Goal: Task Accomplishment & Management: Use online tool/utility

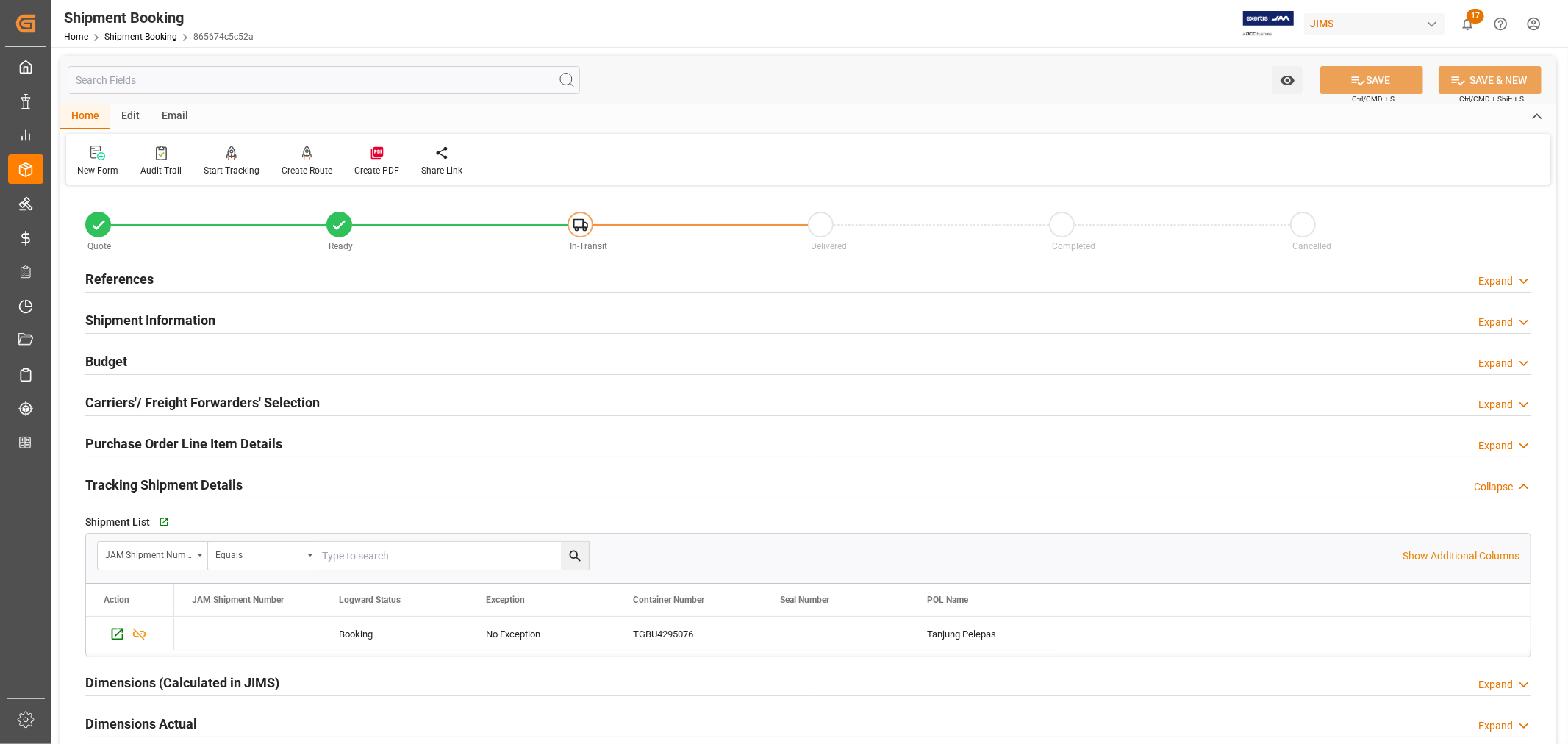
scroll to position [82, 0]
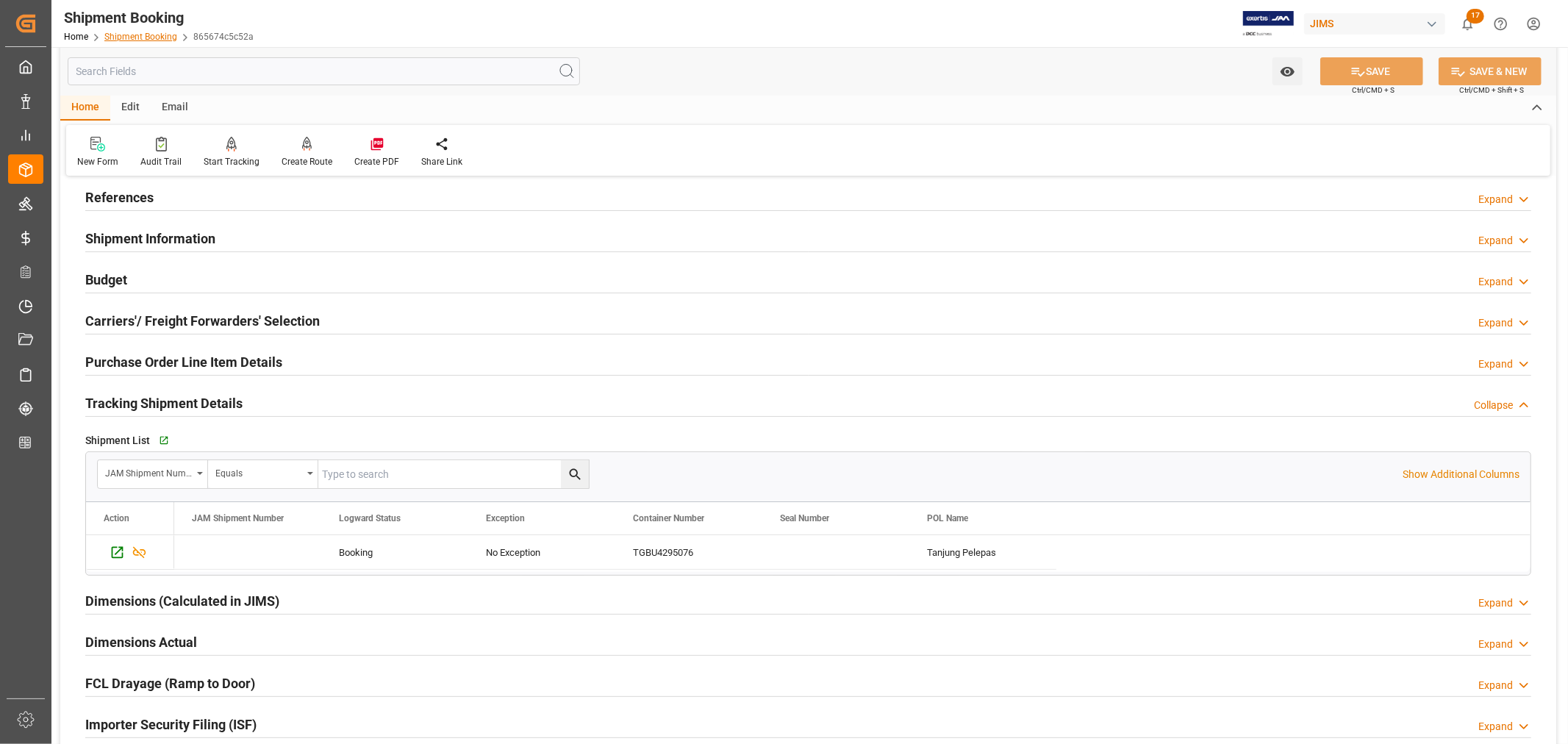
click at [162, 36] on link "Shipment Booking" at bounding box center [141, 37] width 73 height 10
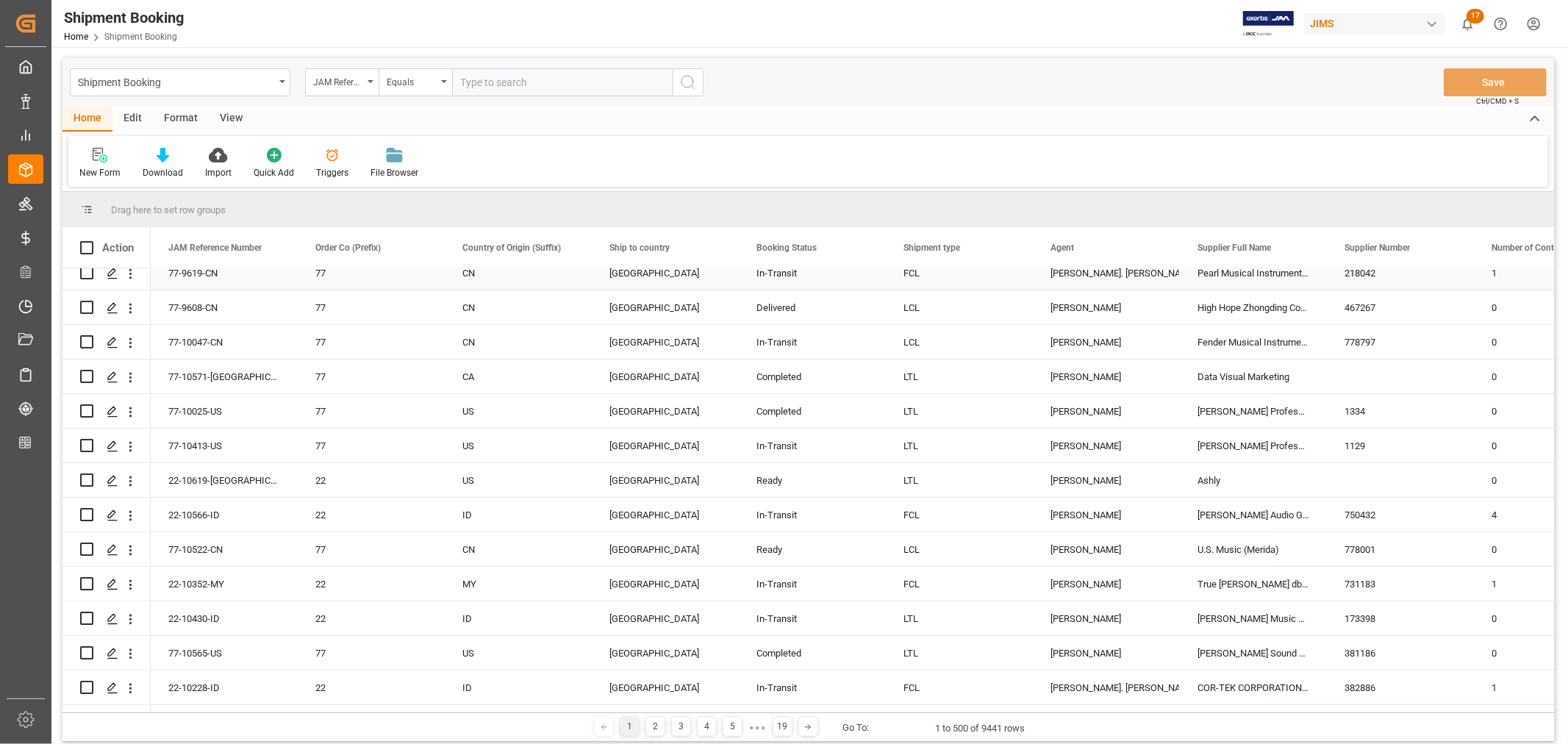
scroll to position [1062, 0]
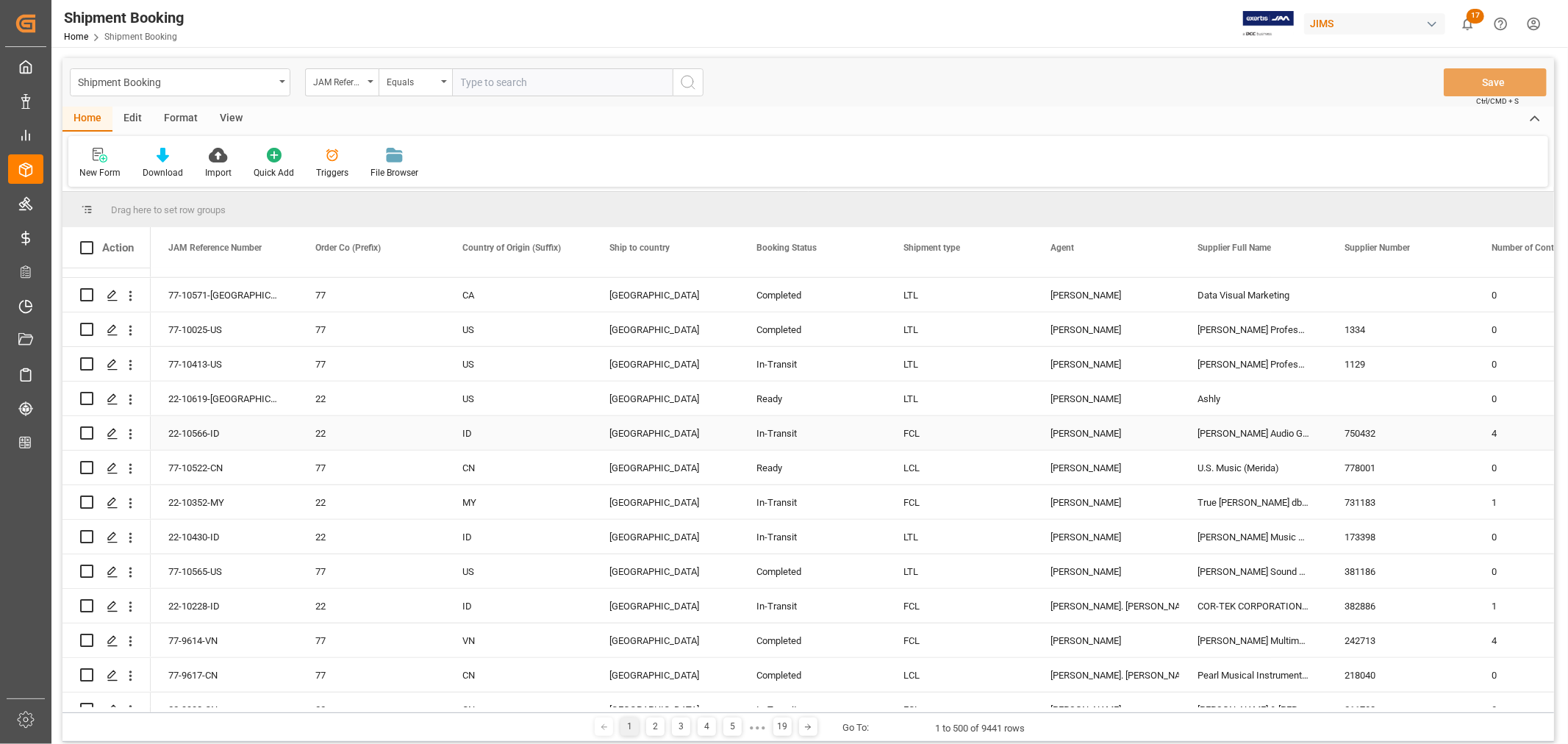
click at [1090, 434] on div "Kevin Schofield" at bounding box center [1106, 434] width 112 height 34
click at [1155, 247] on span at bounding box center [1156, 247] width 13 height 13
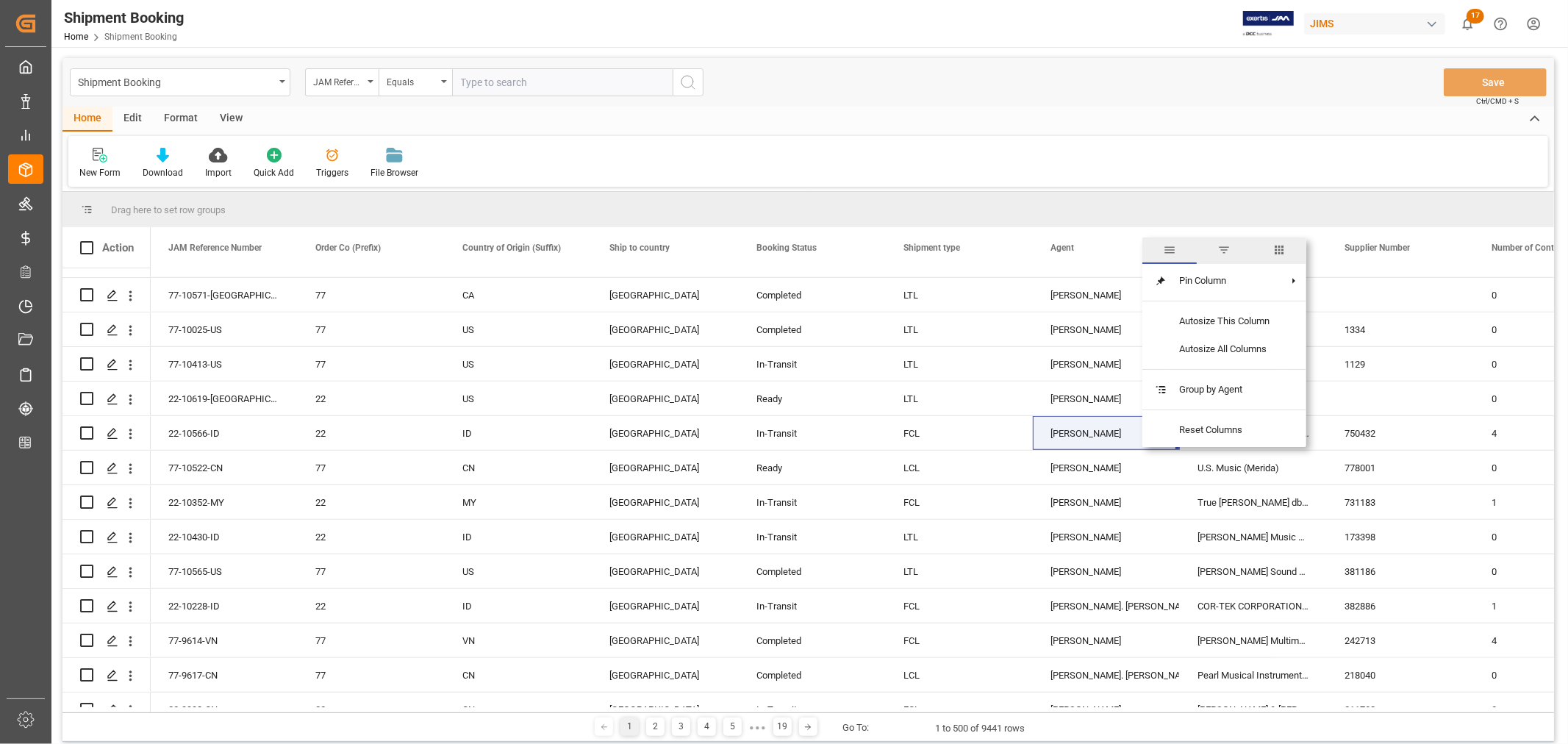
click at [1225, 250] on span "filter" at bounding box center [1224, 250] width 13 height 13
type input "Kevin Schofield"
click at [1236, 373] on button "Apply" at bounding box center [1242, 373] width 27 height 15
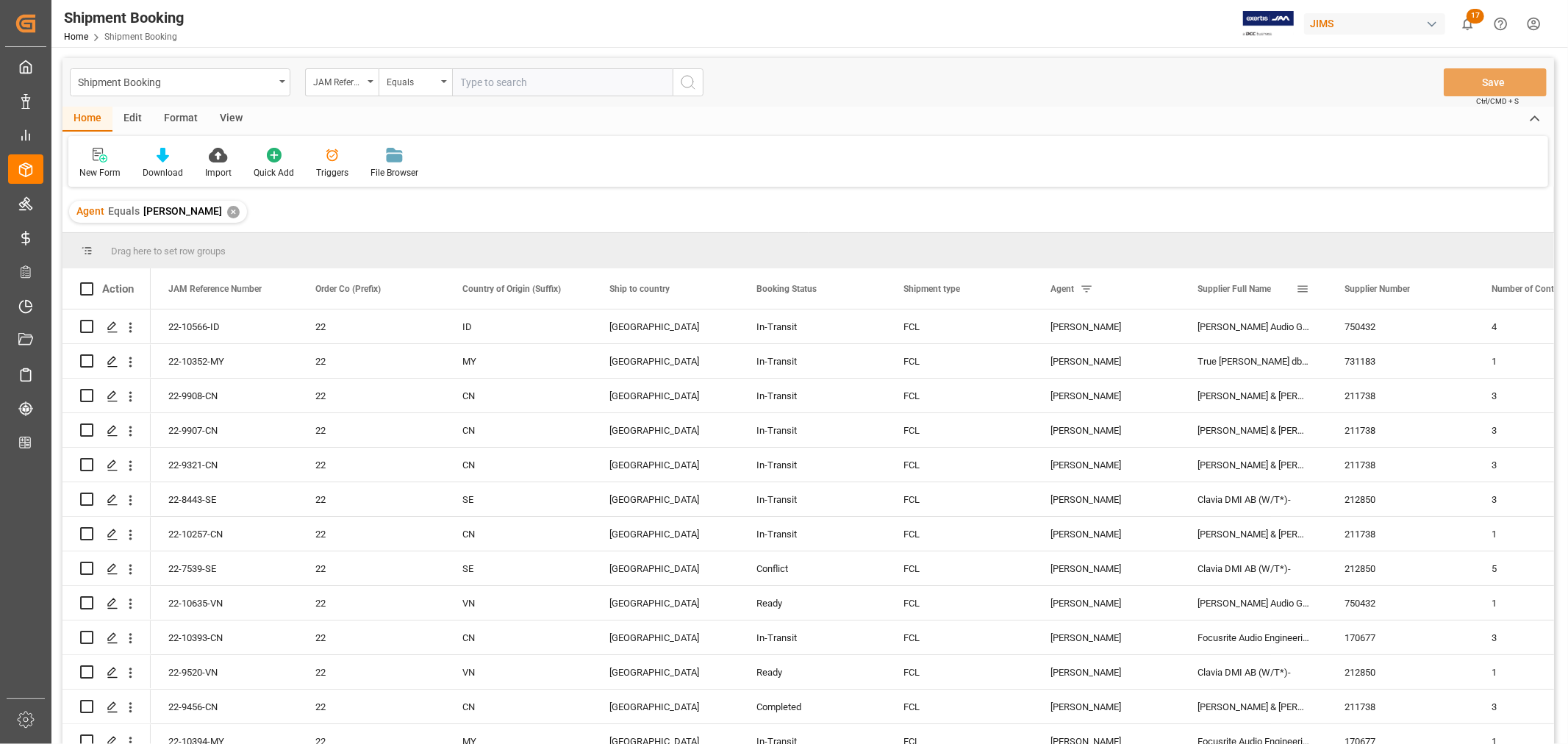
click at [1303, 290] on span at bounding box center [1303, 289] width 13 height 13
click at [1436, 333] on span "Filtering operator" at bounding box center [1435, 332] width 13 height 13
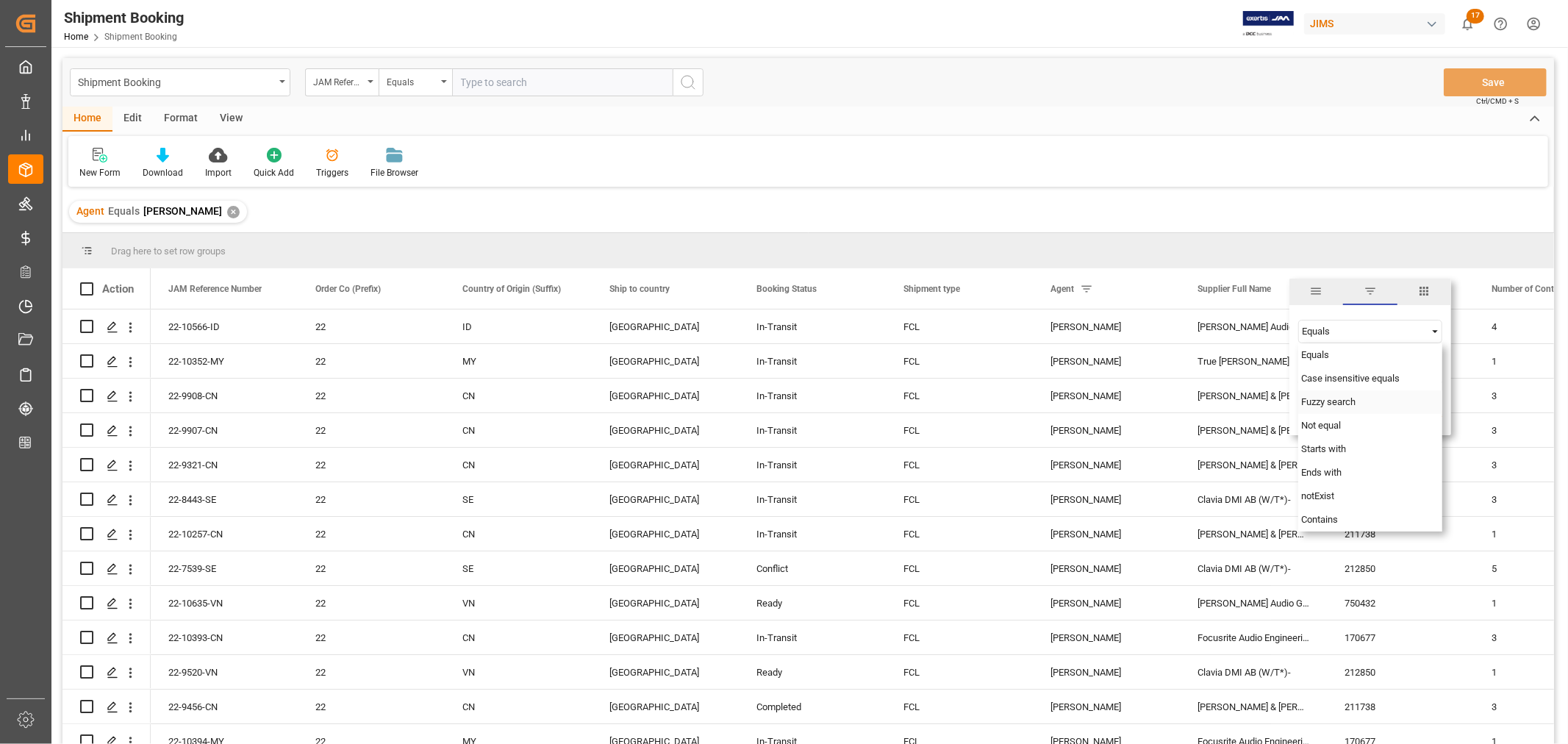
click at [1335, 401] on span "Fuzzy search" at bounding box center [1328, 402] width 54 height 11
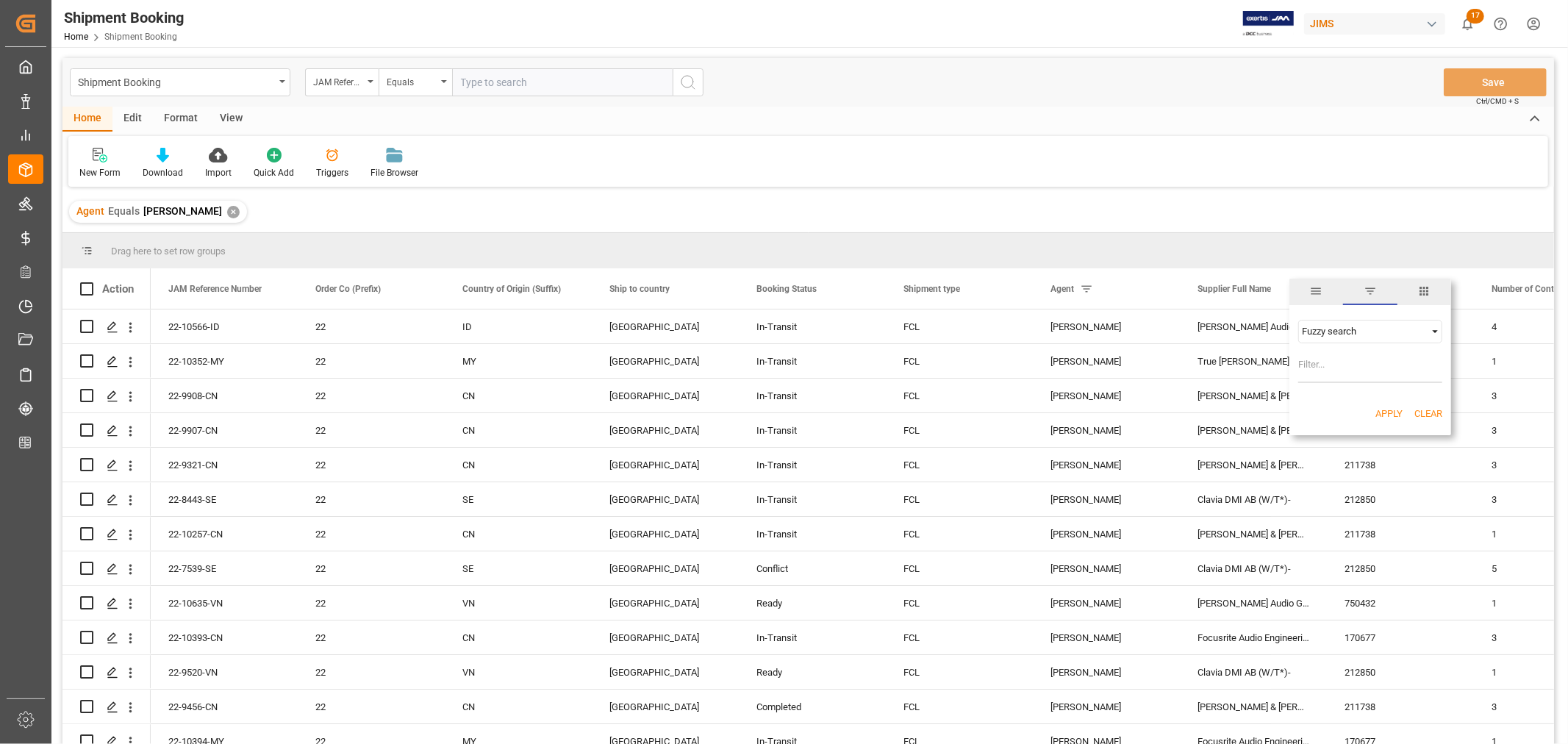
click at [1318, 370] on input "Filter Value" at bounding box center [1370, 367] width 144 height 29
type input "Allen & Heath"
click at [1378, 415] on button "Apply" at bounding box center [1389, 414] width 27 height 15
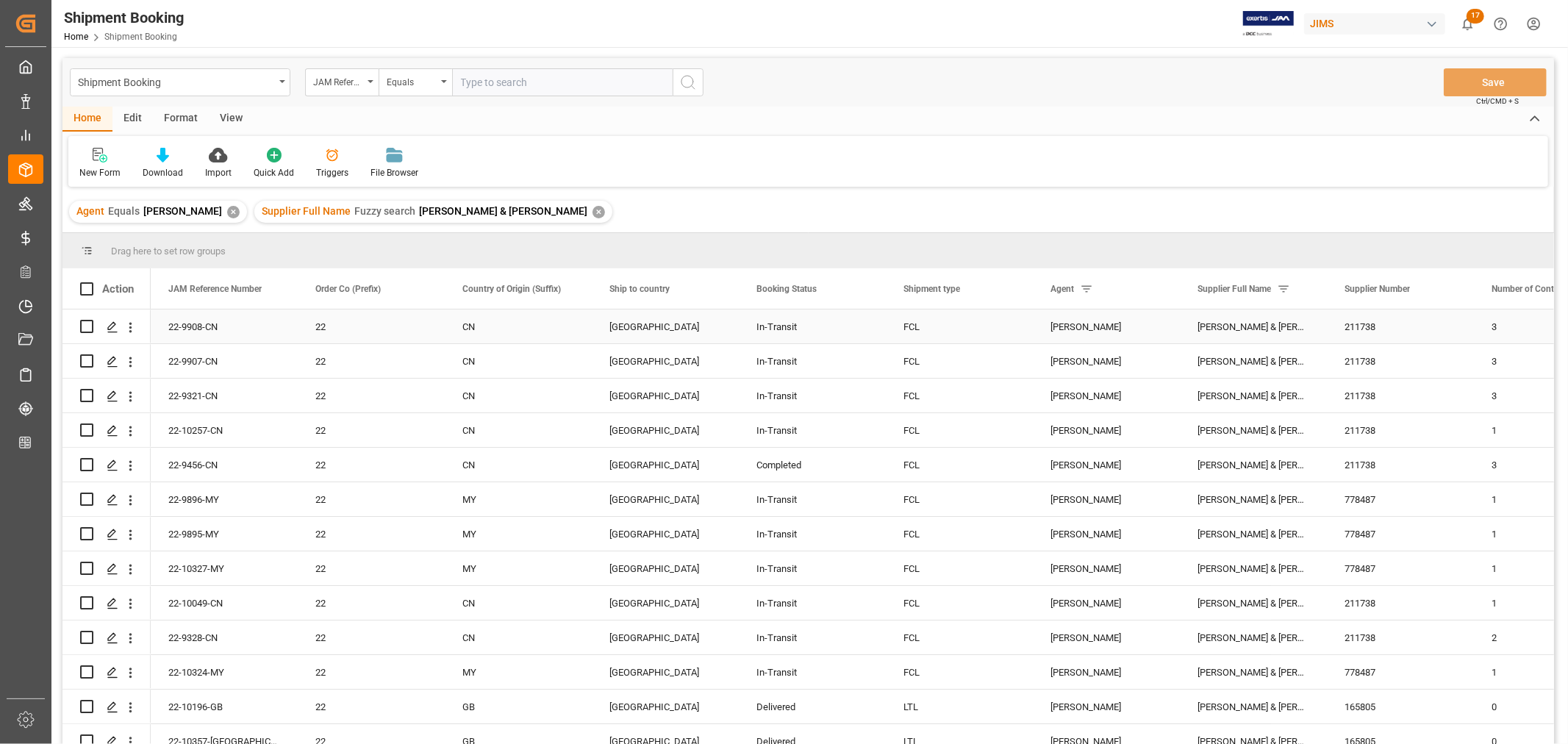
click at [848, 325] on div "In-Transit" at bounding box center [812, 327] width 112 height 34
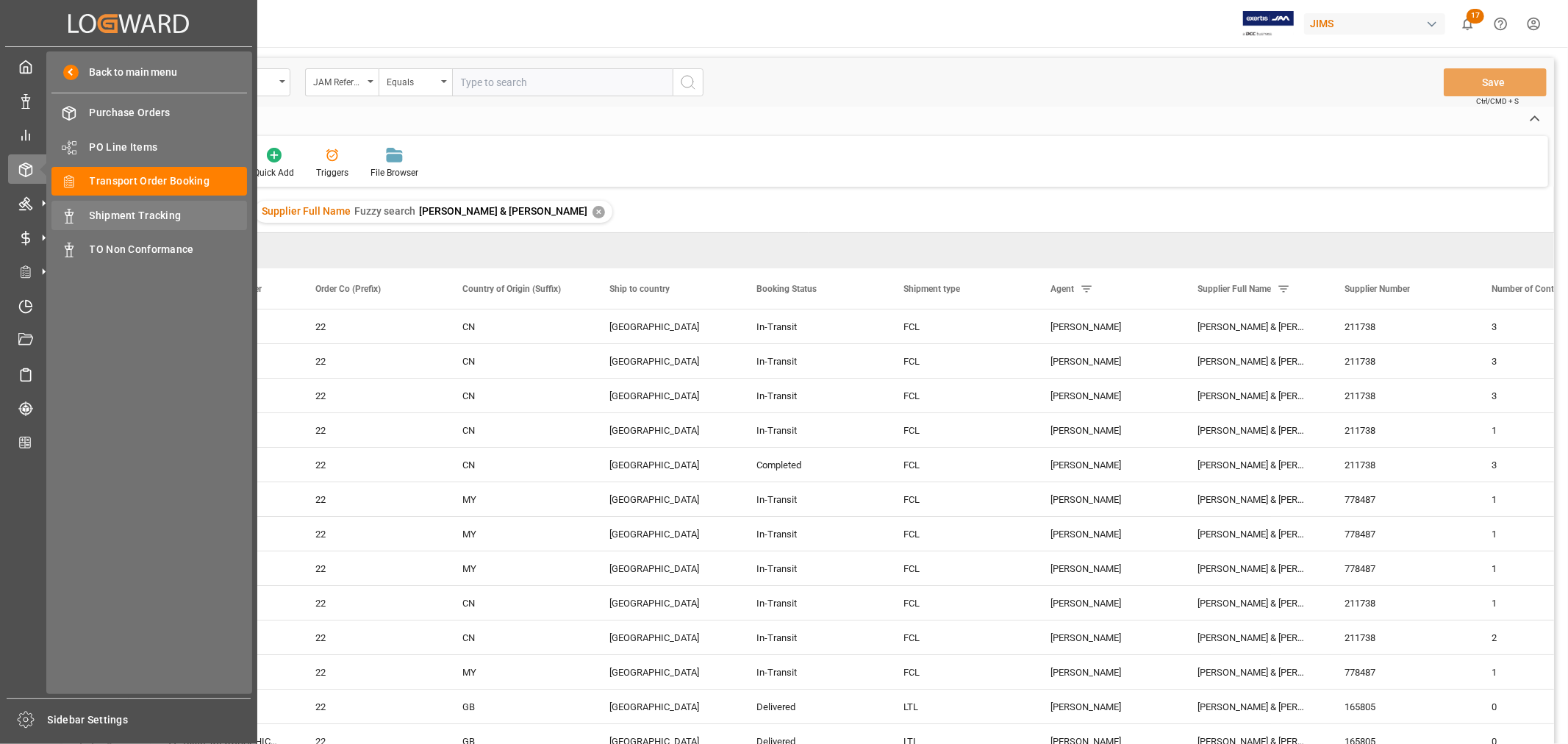
click at [142, 212] on span "Shipment Tracking" at bounding box center [169, 216] width 158 height 15
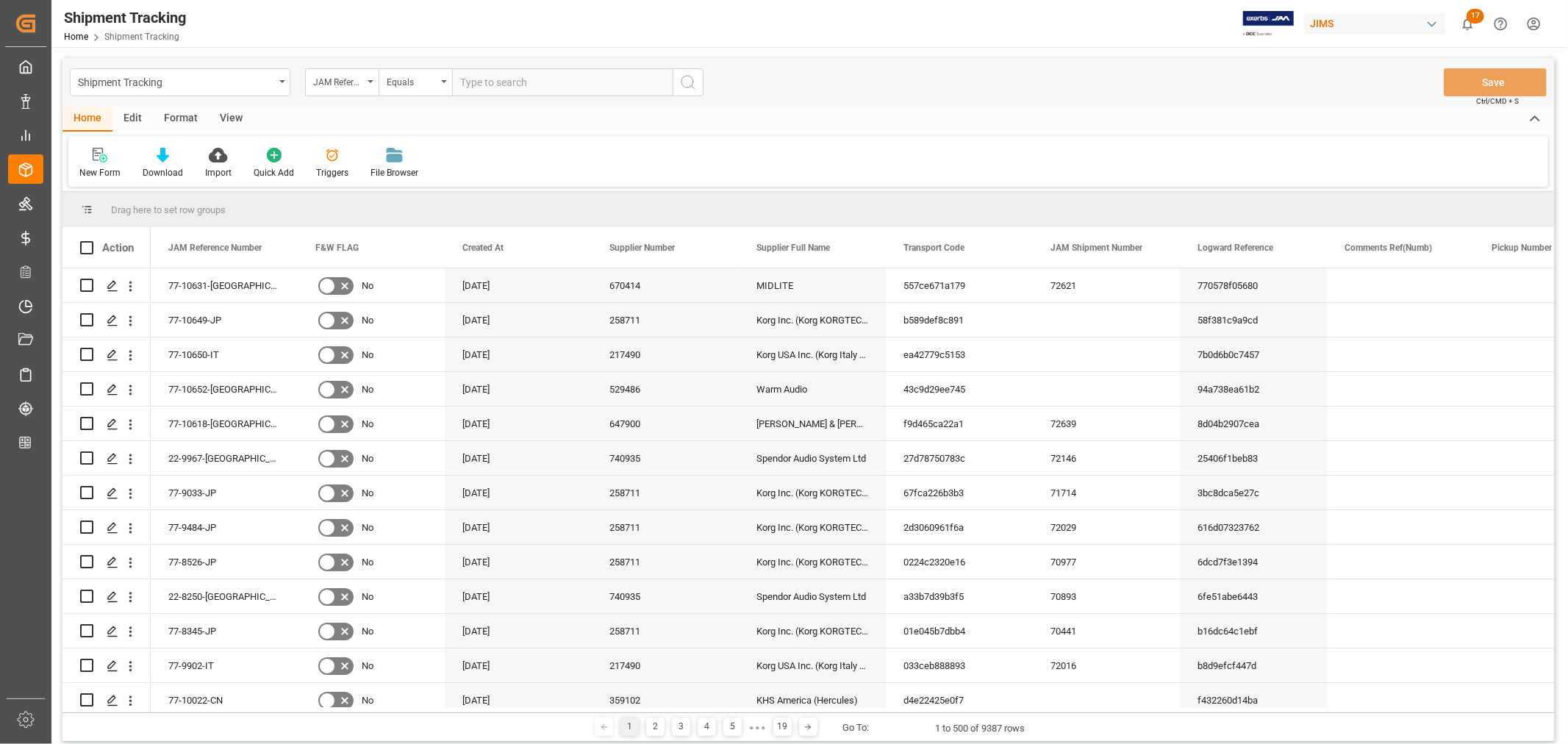
click at [231, 118] on div "View" at bounding box center [231, 119] width 45 height 25
click at [104, 166] on div "Default" at bounding box center [94, 172] width 29 height 13
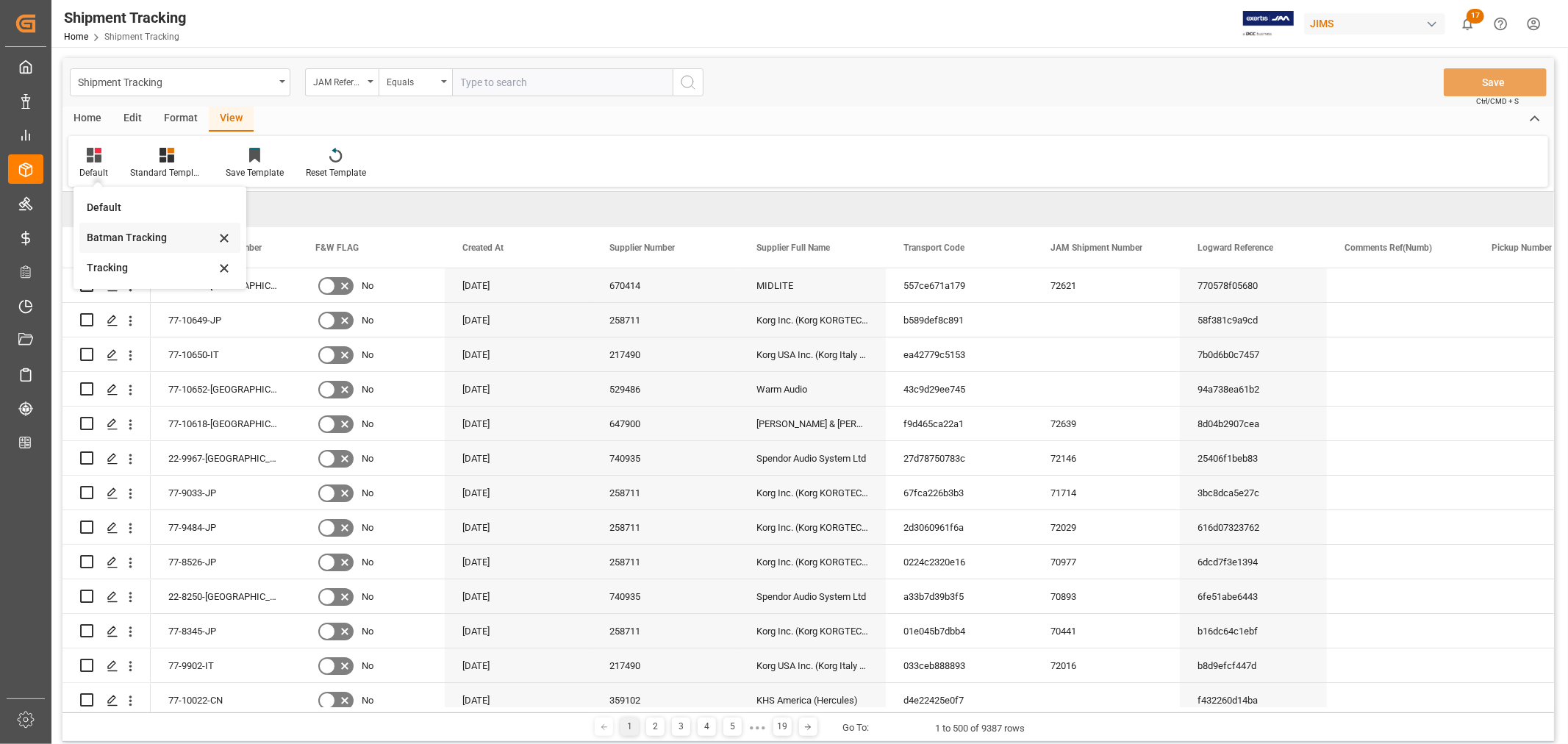
click at [127, 231] on div "Batman Tracking" at bounding box center [151, 238] width 128 height 15
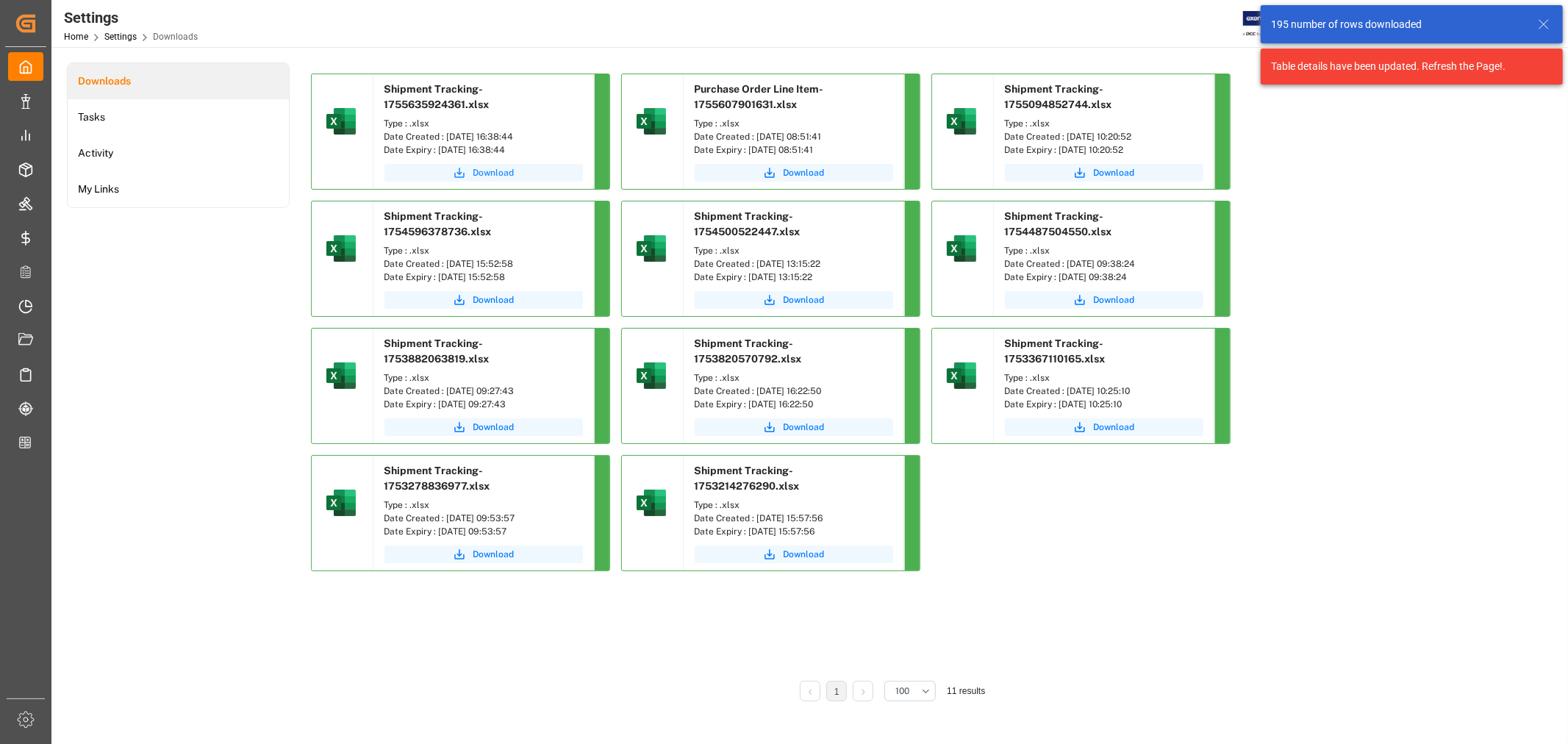
click at [496, 171] on span "Download" at bounding box center [494, 172] width 41 height 13
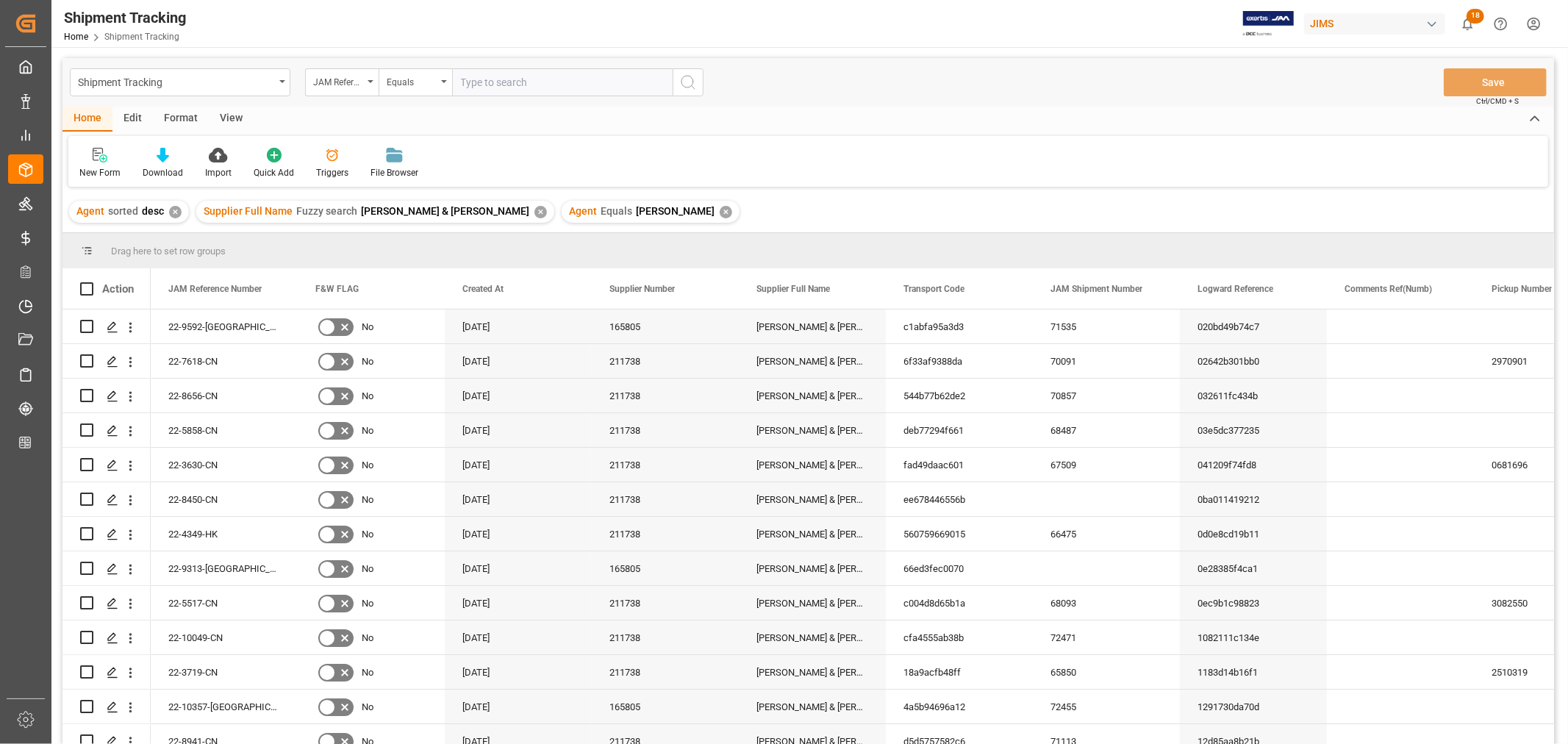
click at [1535, 22] on html "Created by potrace 1.15, written by Peter Selinger 2001-2017 Created by potrace…" at bounding box center [784, 372] width 1568 height 744
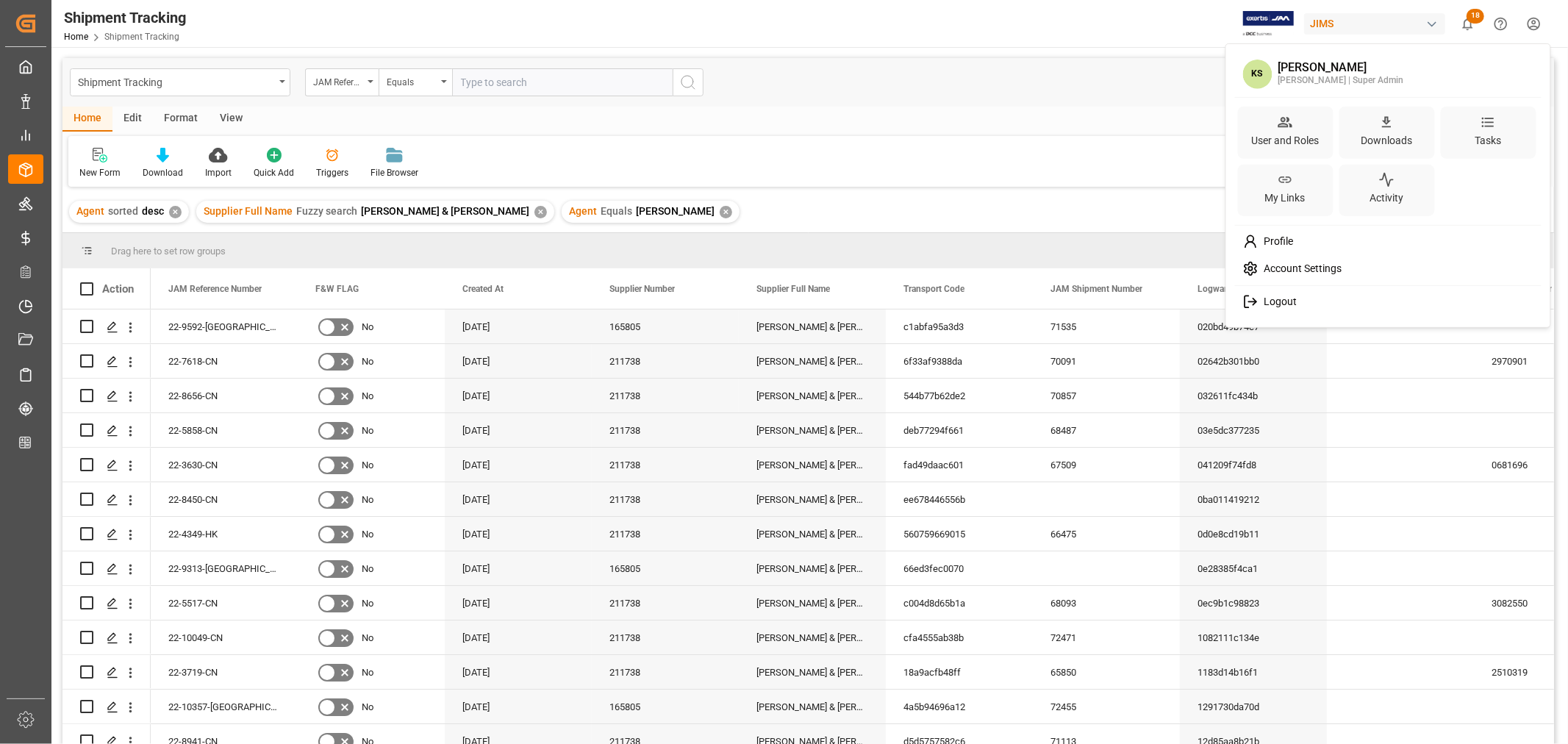
click at [1279, 297] on span "Logout" at bounding box center [1277, 302] width 39 height 13
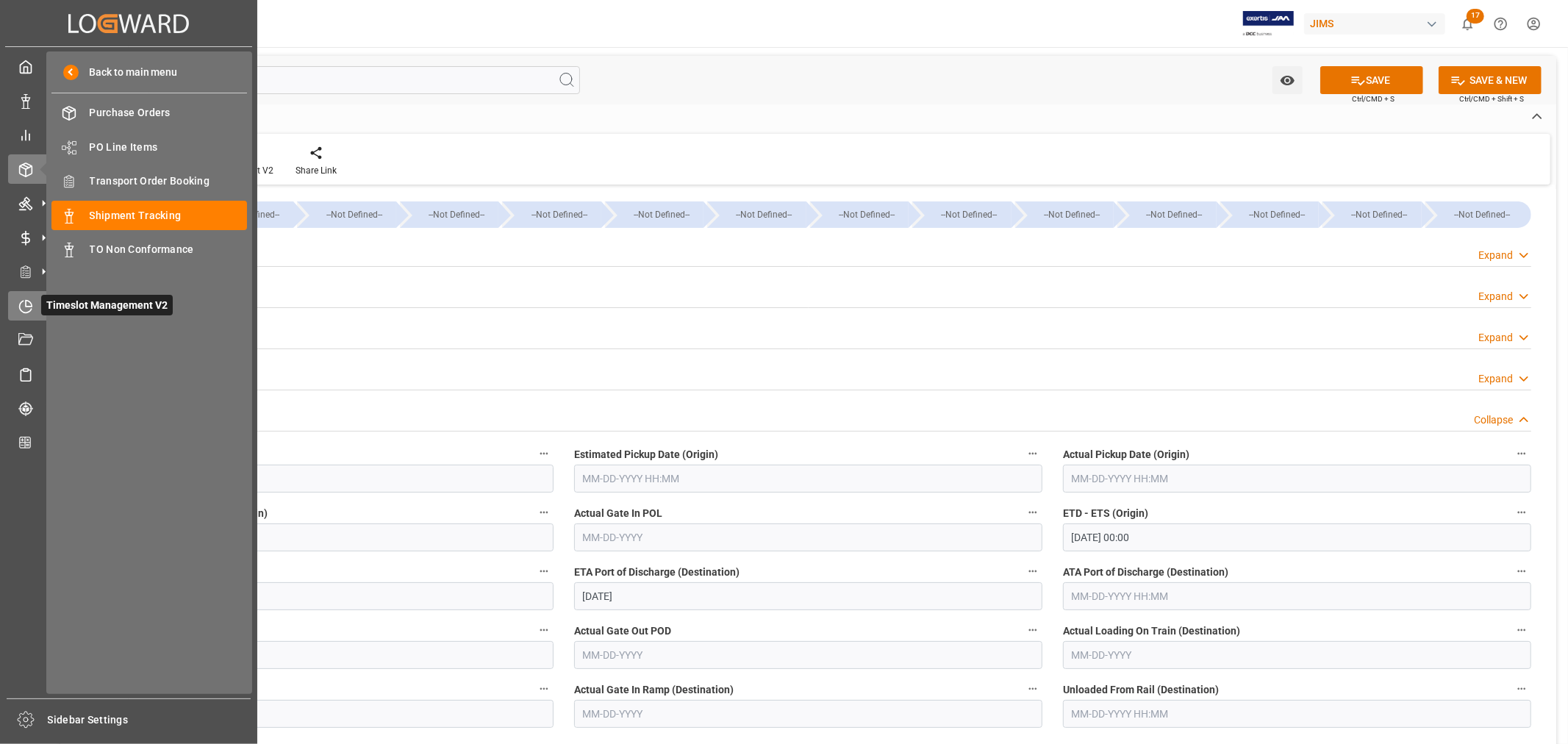
scroll to position [163, 0]
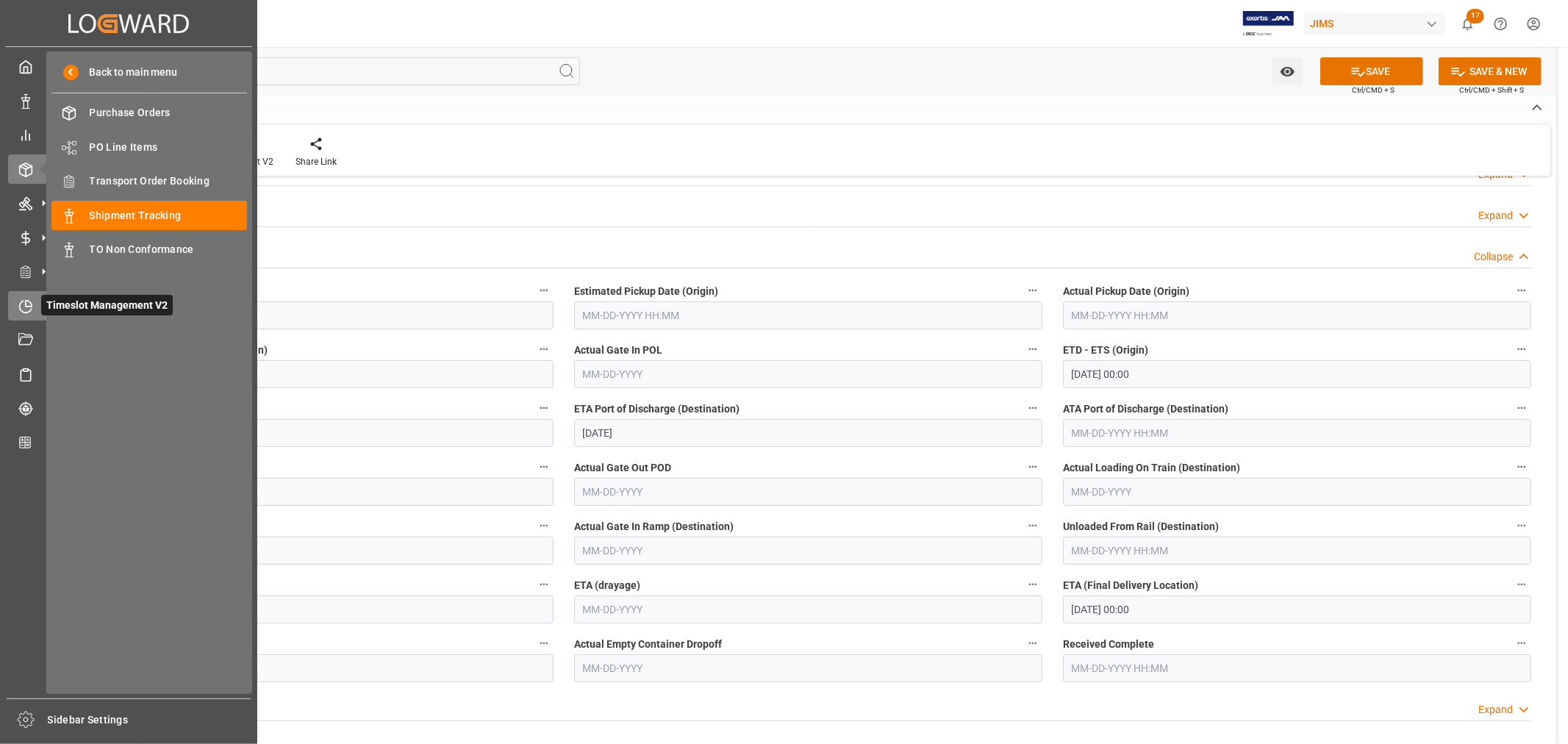
click at [25, 304] on icon at bounding box center [28, 303] width 6 height 6
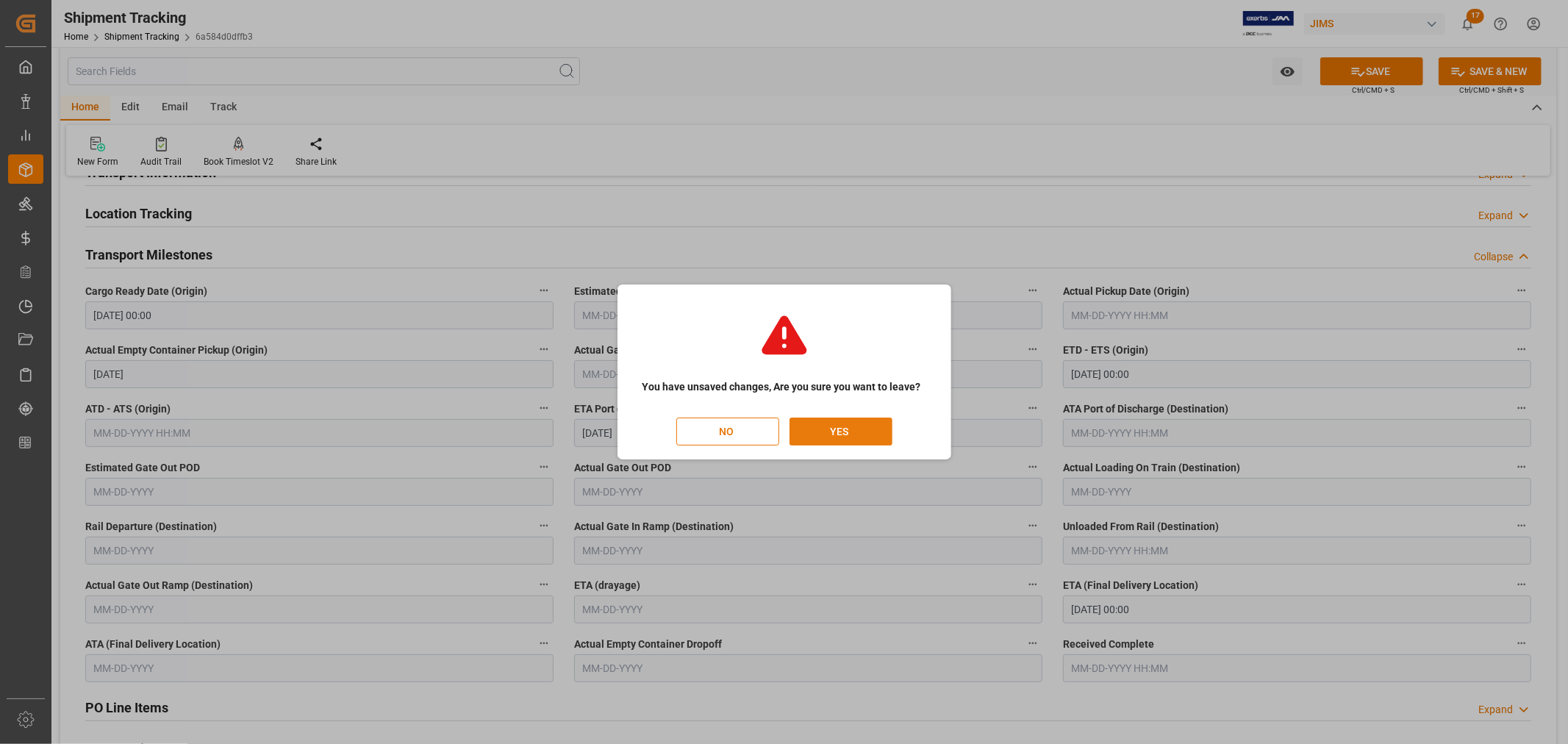
click at [839, 431] on button "YES" at bounding box center [841, 432] width 103 height 28
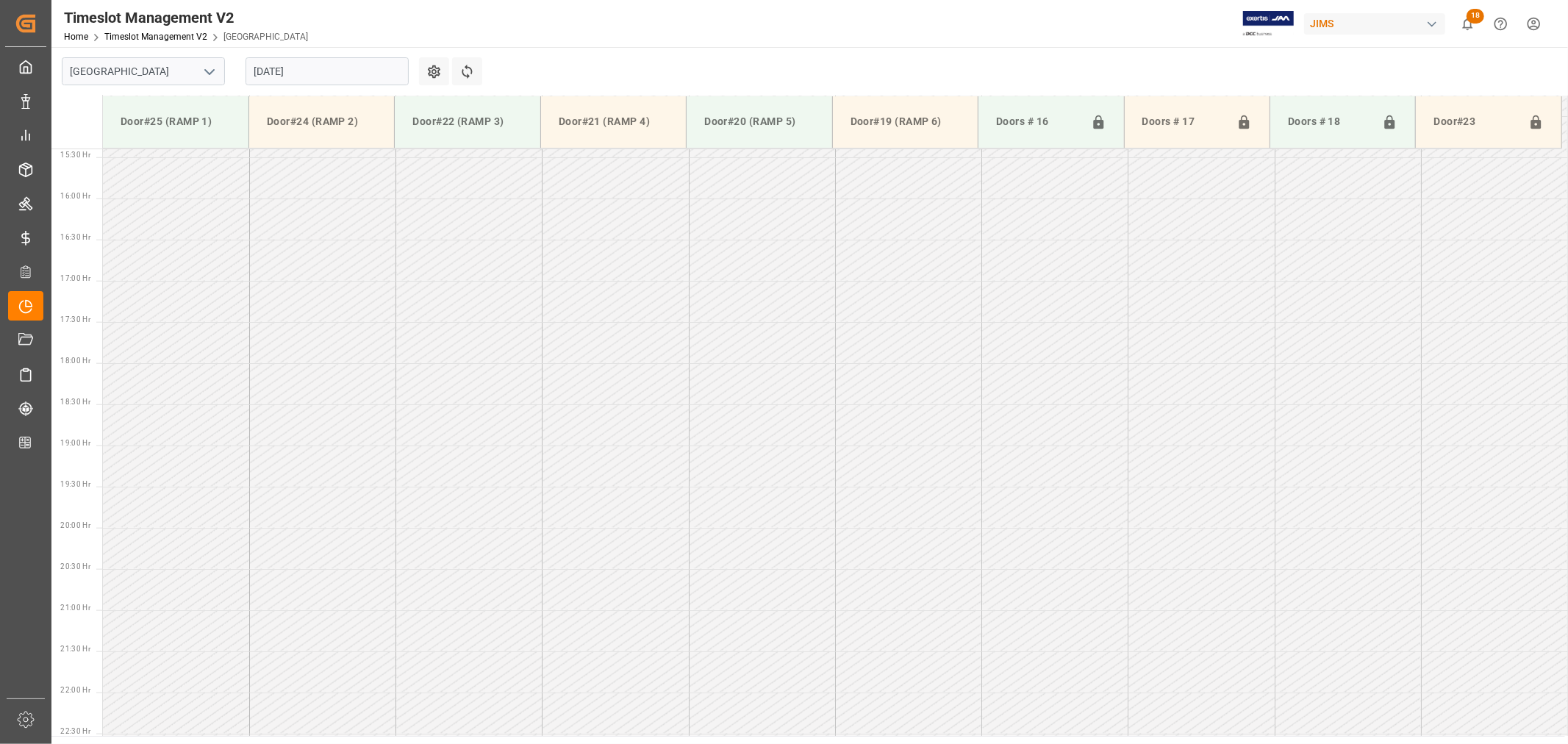
scroll to position [1307, 0]
click at [206, 72] on icon "open menu" at bounding box center [209, 71] width 18 height 18
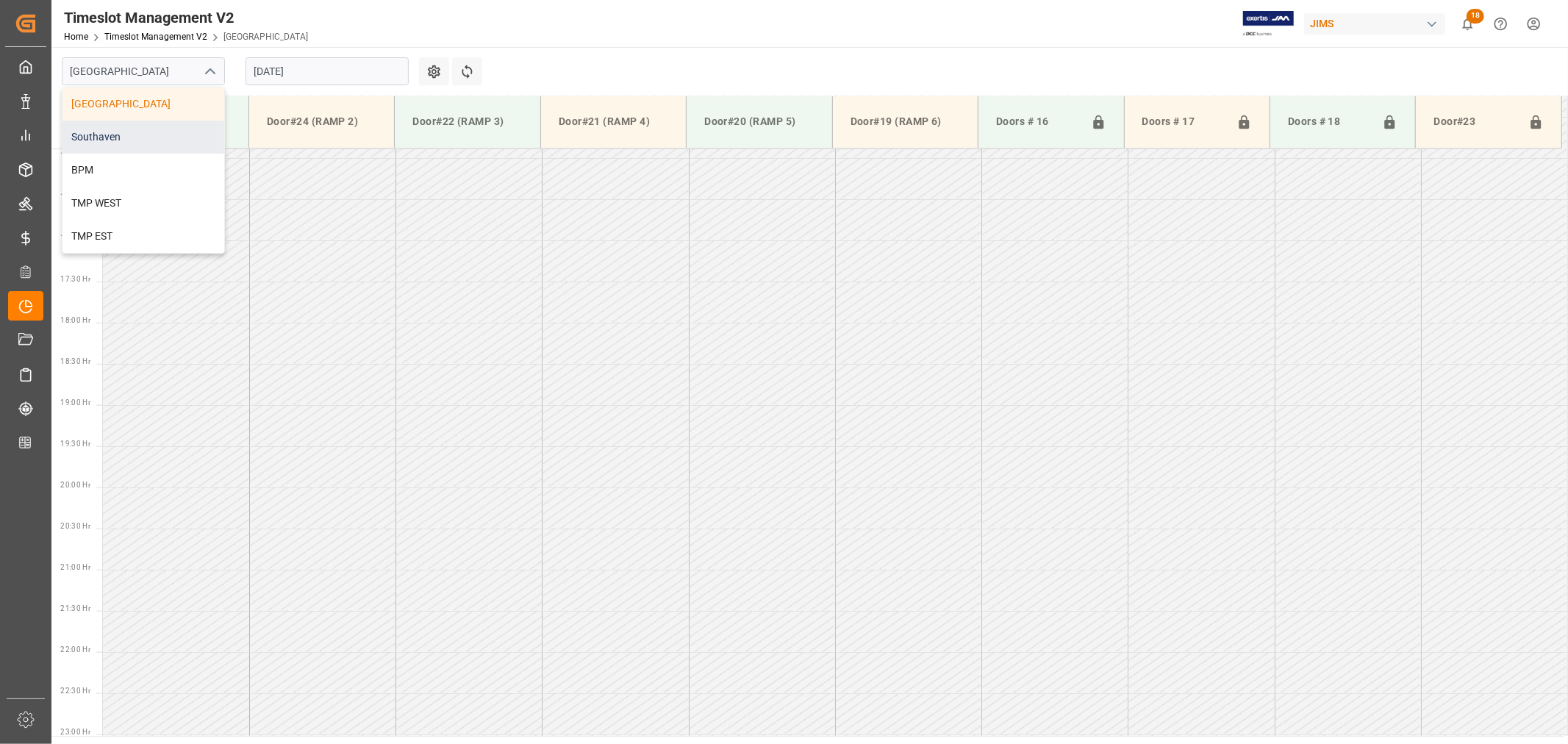
click at [124, 137] on div "Southaven" at bounding box center [143, 137] width 162 height 33
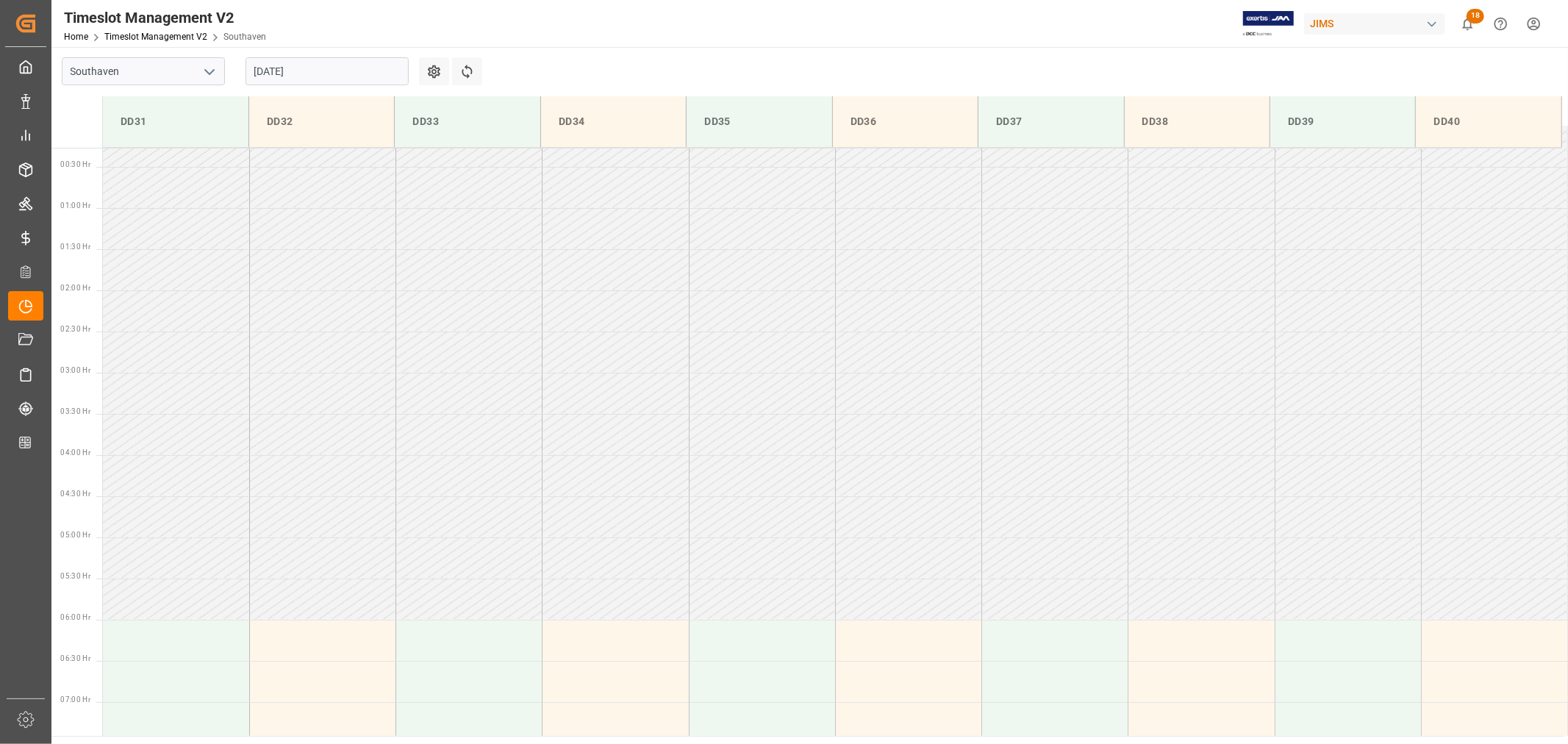
scroll to position [1, 0]
click at [331, 68] on input "08-19-2025" at bounding box center [327, 71] width 163 height 28
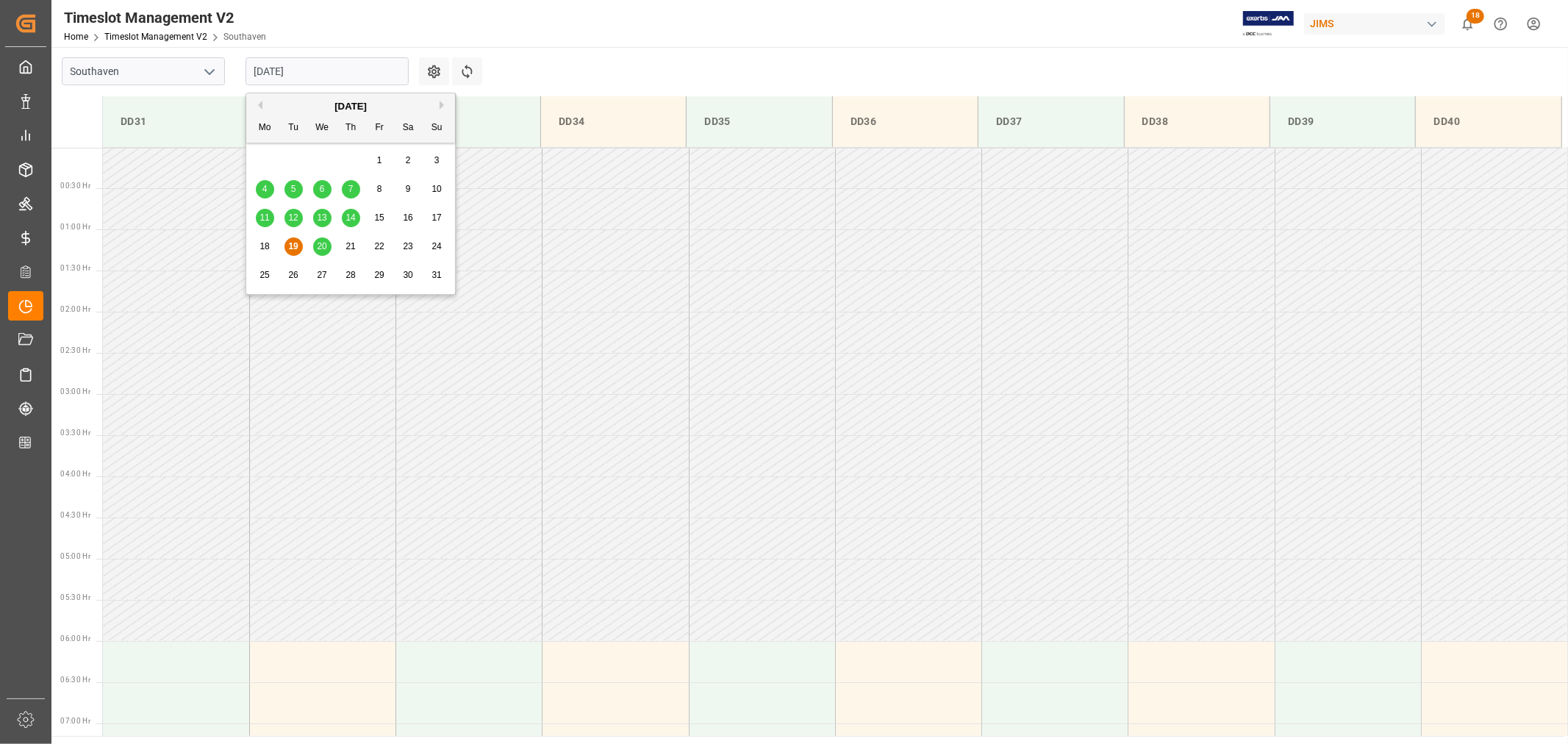
click at [319, 251] on span "20" at bounding box center [321, 246] width 9 height 10
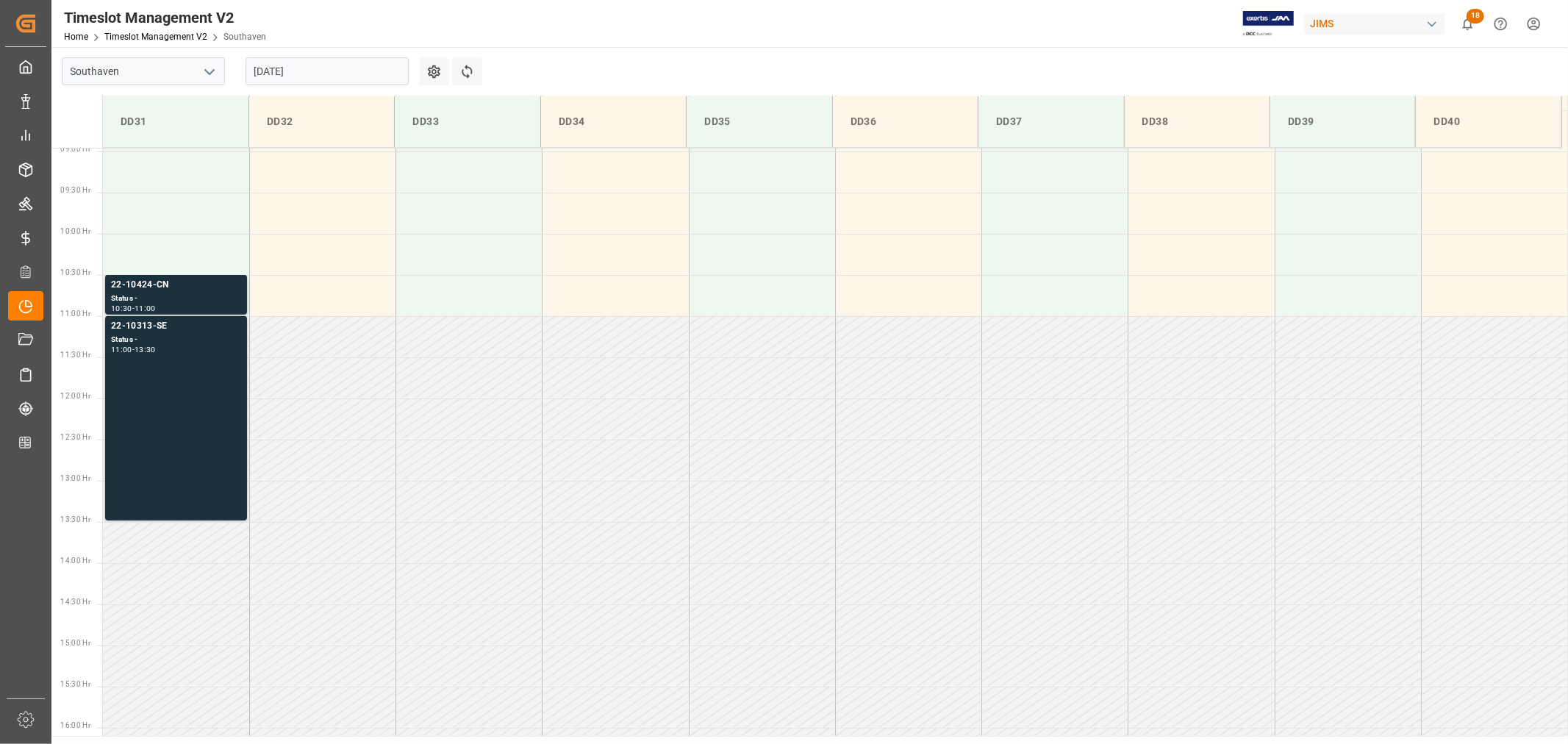
scroll to position [736, 0]
click at [143, 285] on div "22-10424-CN" at bounding box center [175, 287] width 130 height 15
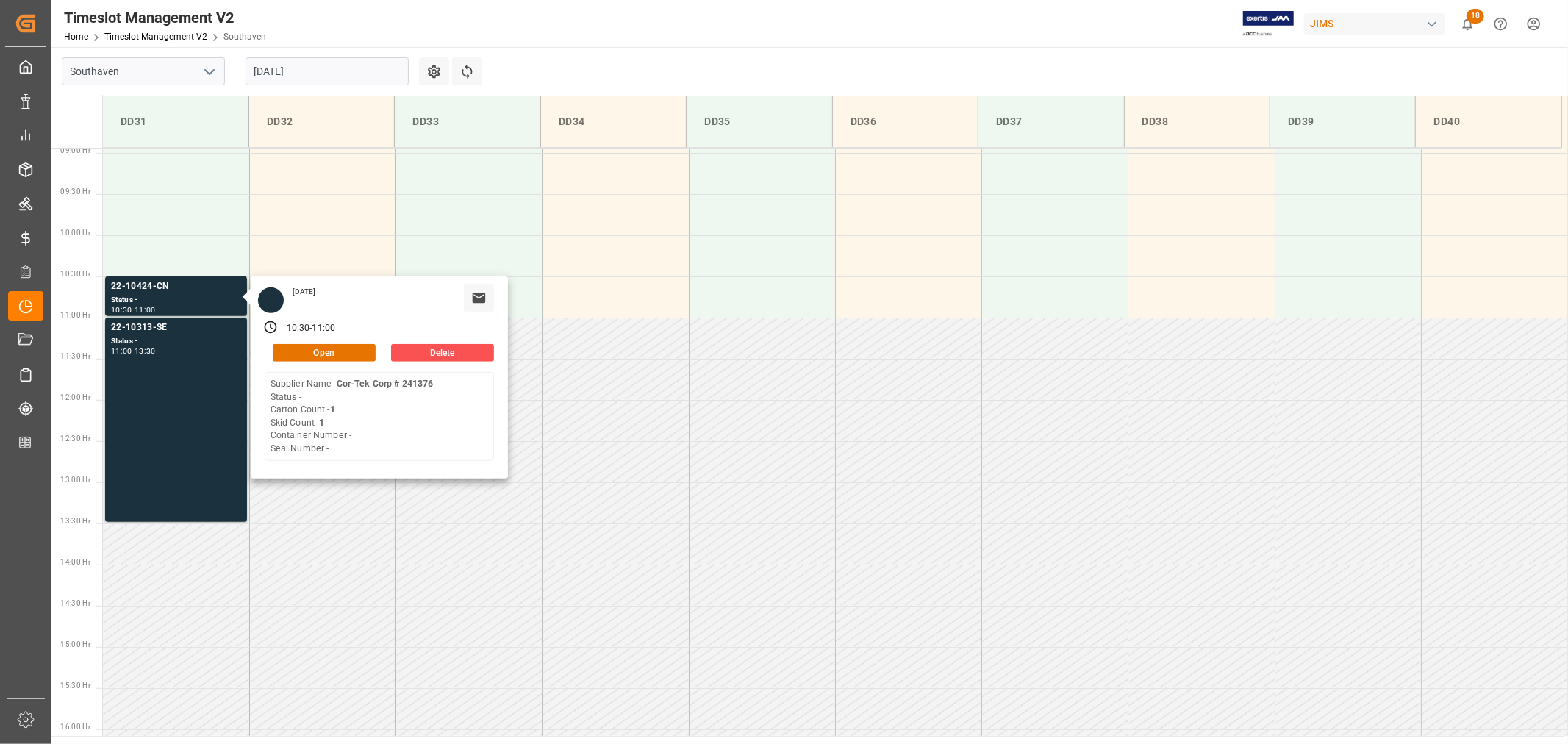
click at [340, 73] on input "08-20-2025" at bounding box center [327, 71] width 163 height 28
